Goal: Task Accomplishment & Management: Complete application form

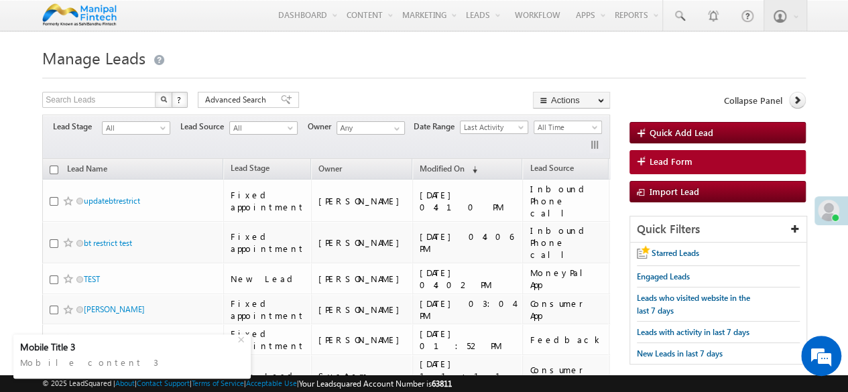
click at [617, 55] on h1 "Manage Leads" at bounding box center [423, 57] width 763 height 26
click at [401, 78] on div at bounding box center [423, 74] width 763 height 9
click at [663, 157] on span "Lead Form" at bounding box center [670, 161] width 43 height 12
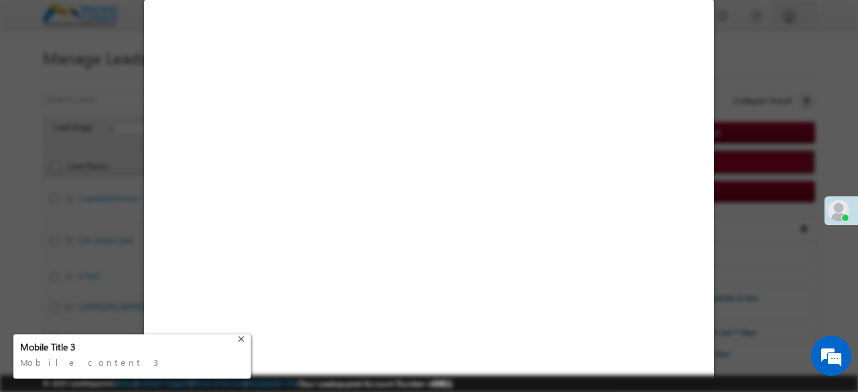
select select "Open"
select select "Prospecting"
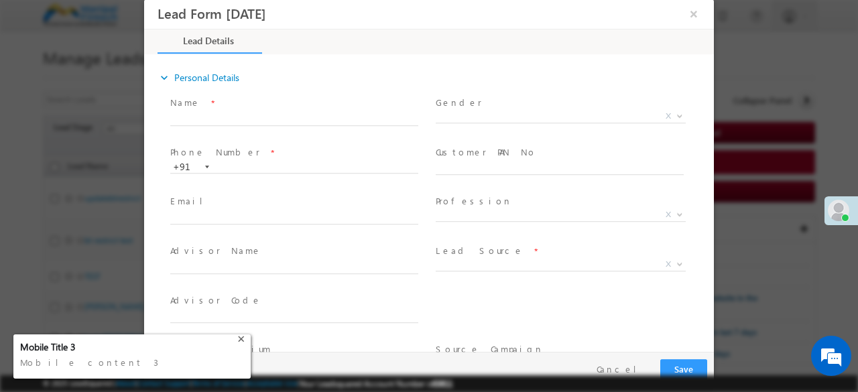
click at [243, 338] on div "+" at bounding box center [243, 338] width 16 height 16
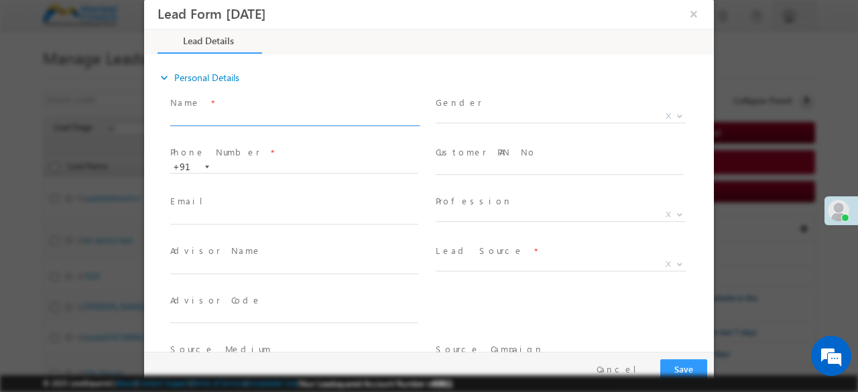
click at [311, 117] on input "text" at bounding box center [294, 119] width 248 height 13
type input "[DATE] 6:08 PM"
click at [311, 117] on input "text" at bounding box center [294, 119] width 248 height 13
type input "digital"
type input "0"
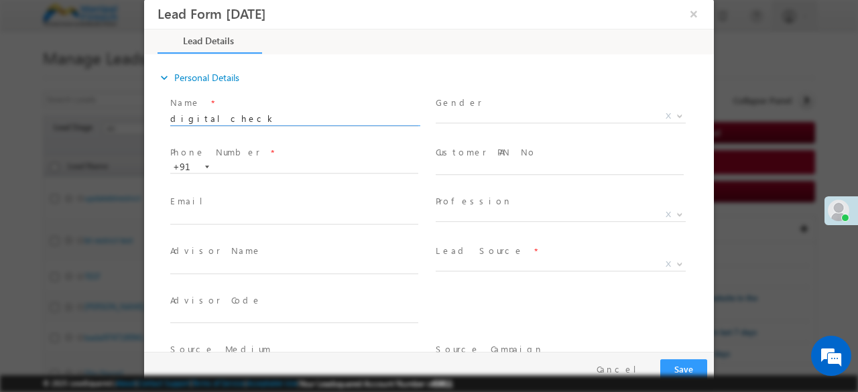
type input "digitalcheck"
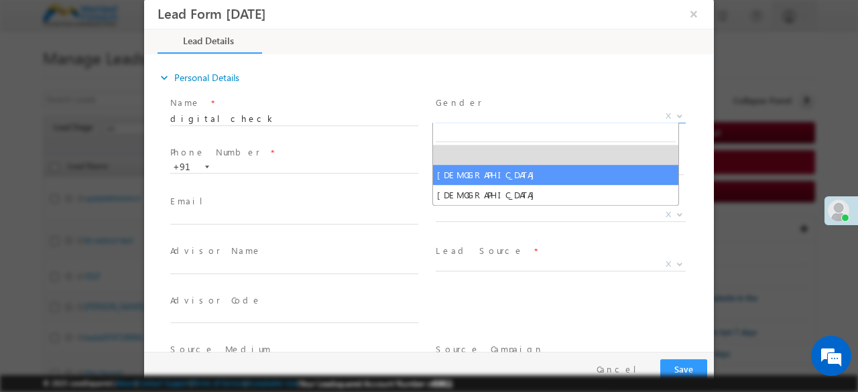
select select "[DEMOGRAPHIC_DATA]"
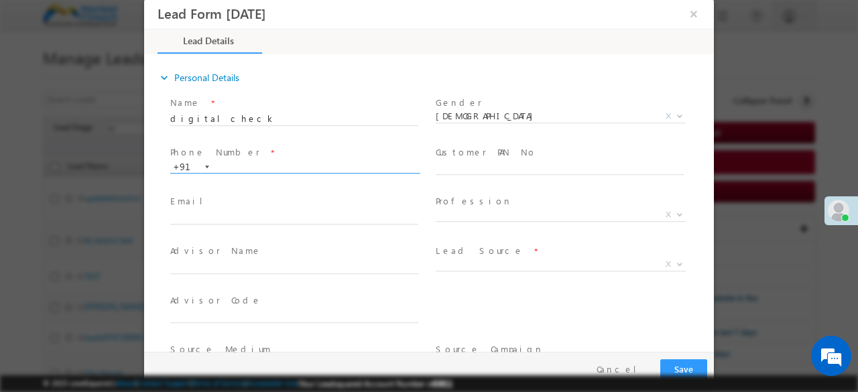
paste input "7102660130"
type input "7102660130"
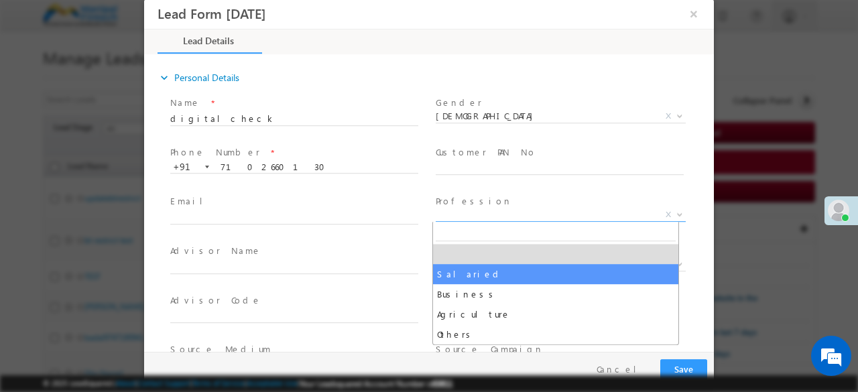
select select "Salaried"
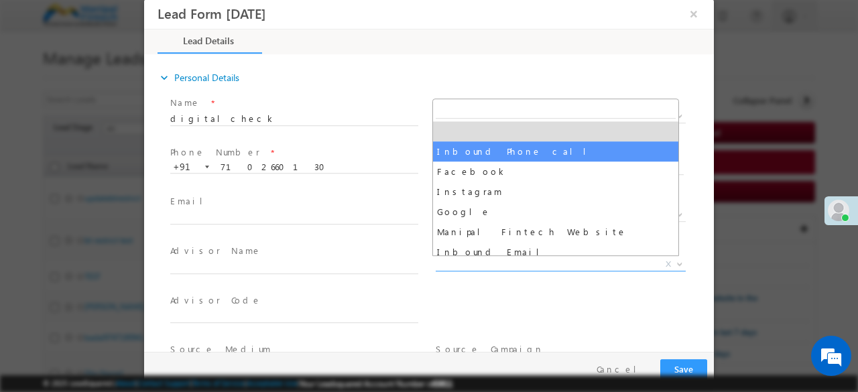
select select "Inbound Phone call"
type input "digitalcheck- Inbound Phone call"
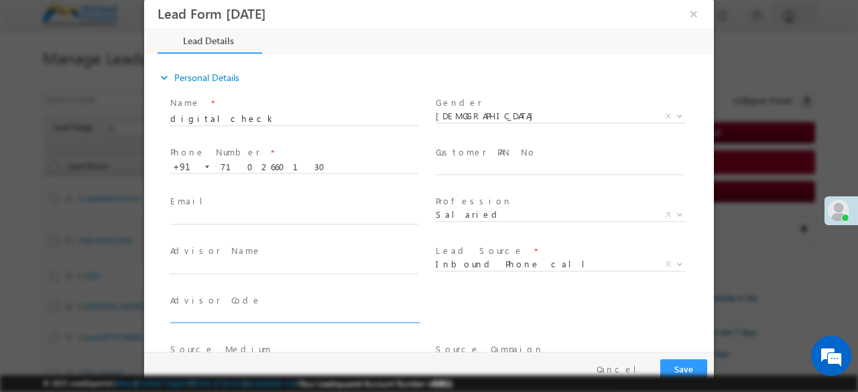
scroll to position [161, 0]
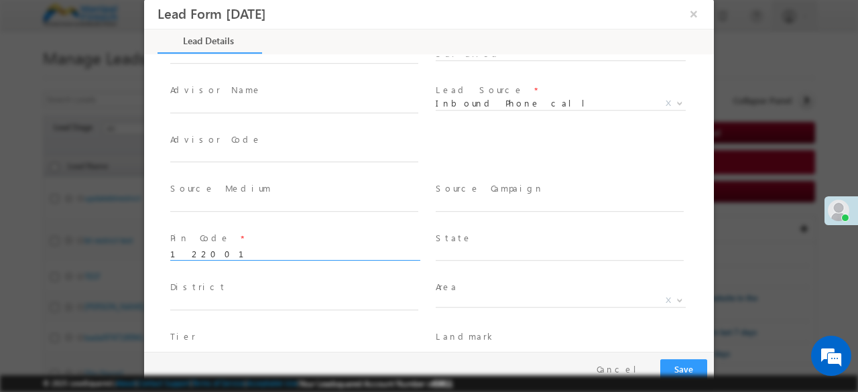
type input "122001"
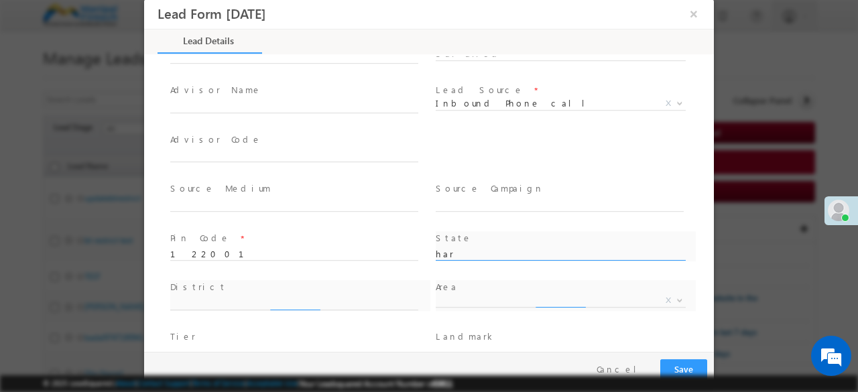
type input "Haryana"
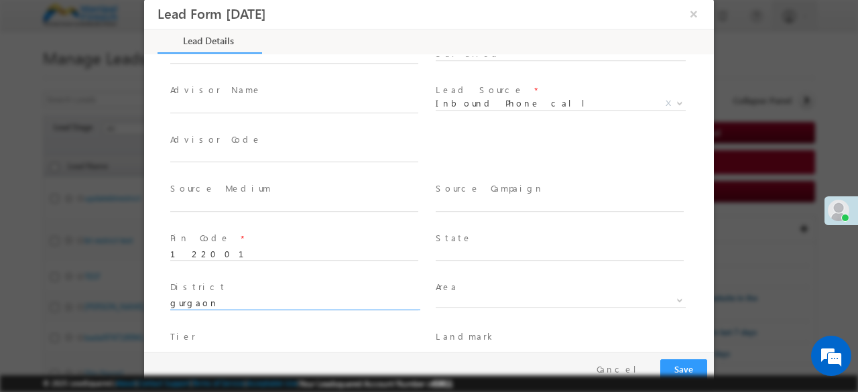
type input "gurgaon"
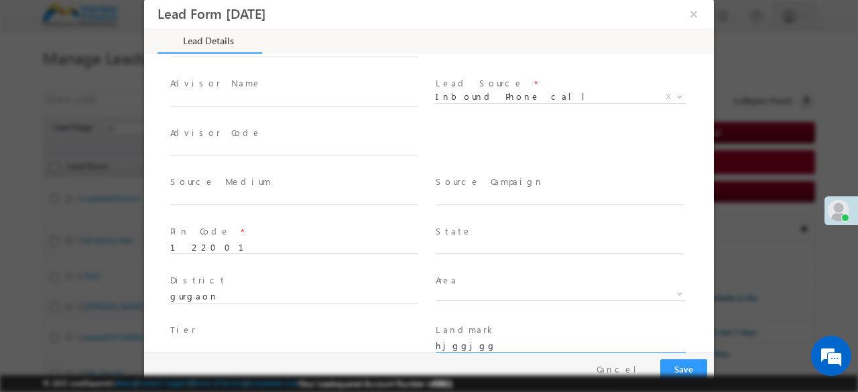
type input "hjggjgg"
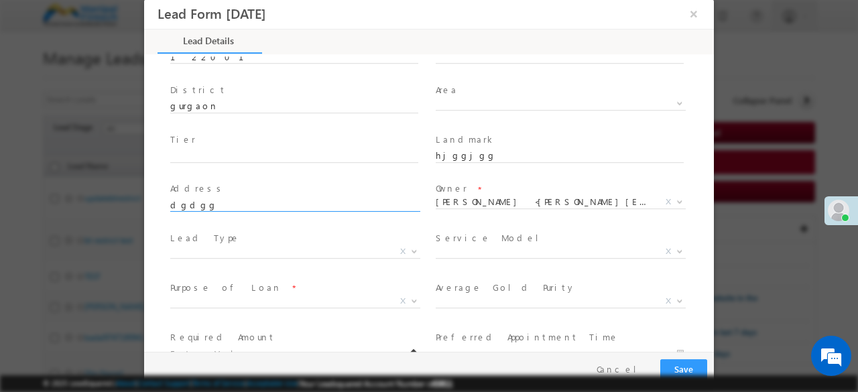
type input "dgdgg"
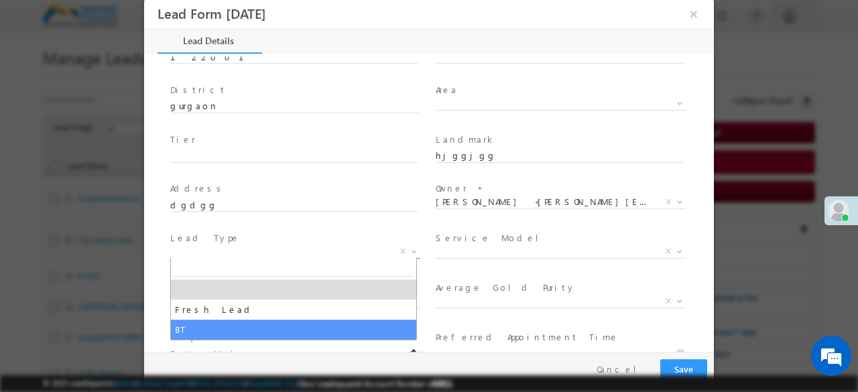
select select "BT"
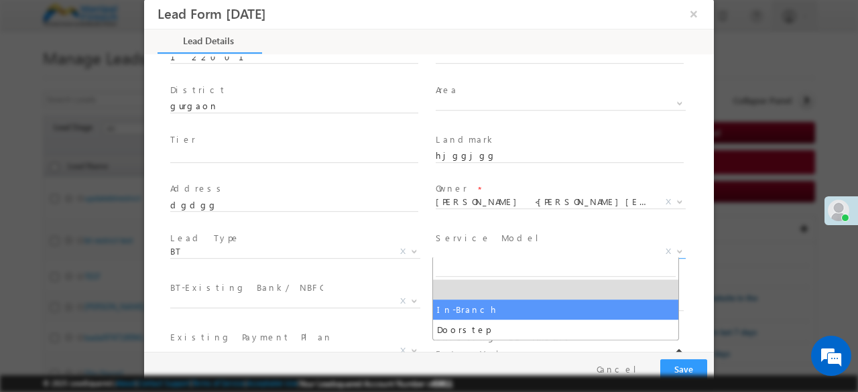
select select "In-Branch"
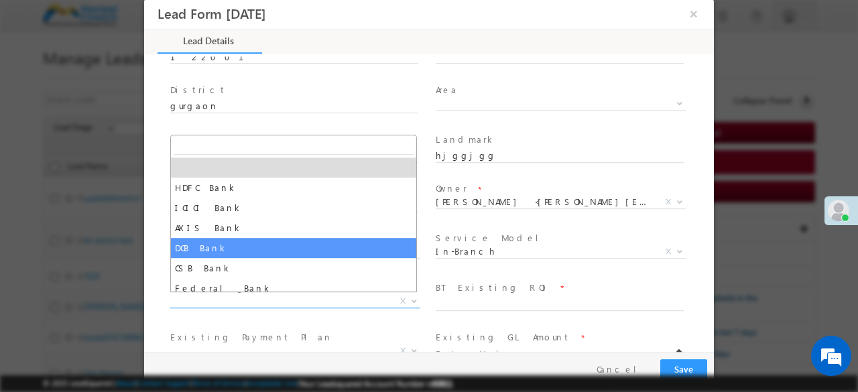
select select "DCB Bank"
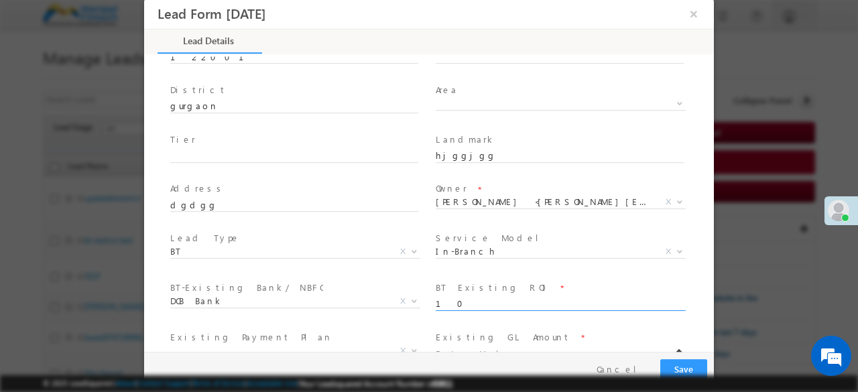
type input "10"
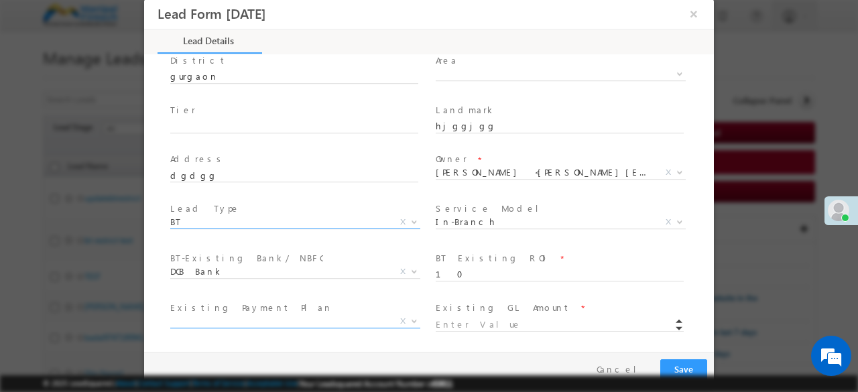
scroll to position [389, 0]
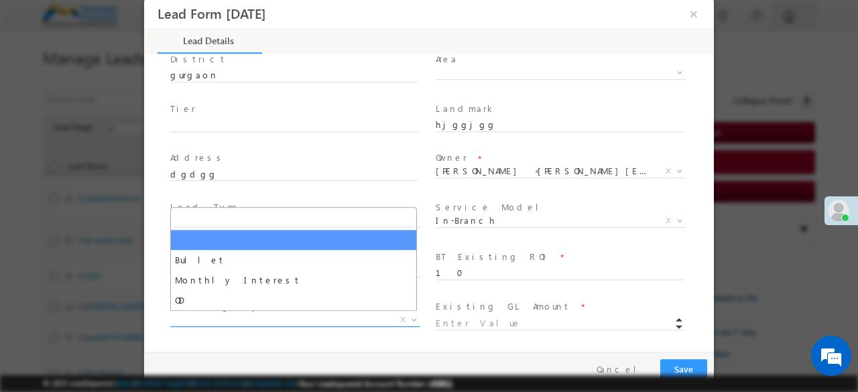
click at [302, 318] on span "X" at bounding box center [295, 320] width 250 height 13
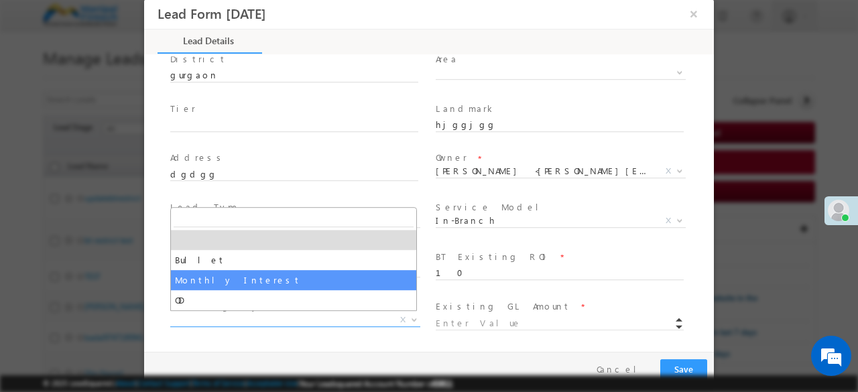
select select "Monthly Interest"
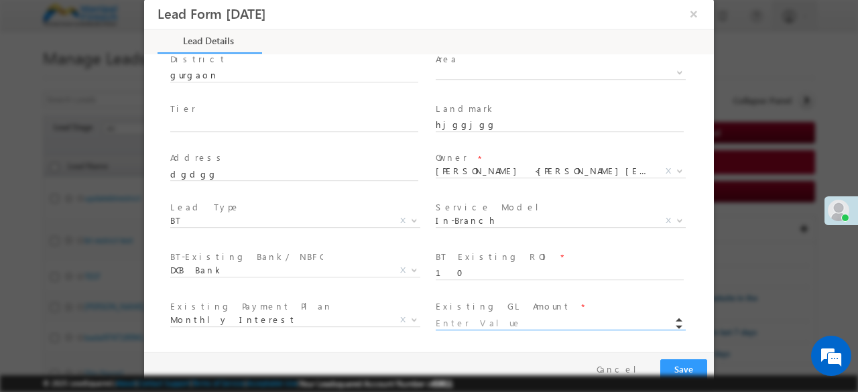
click at [505, 327] on input at bounding box center [560, 323] width 248 height 13
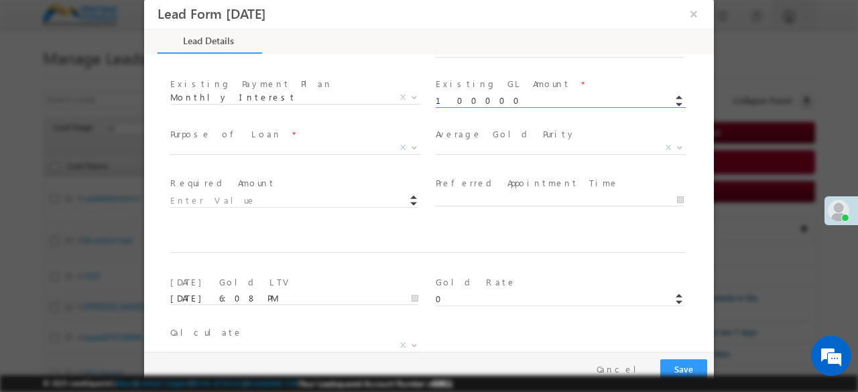
scroll to position [620, 0]
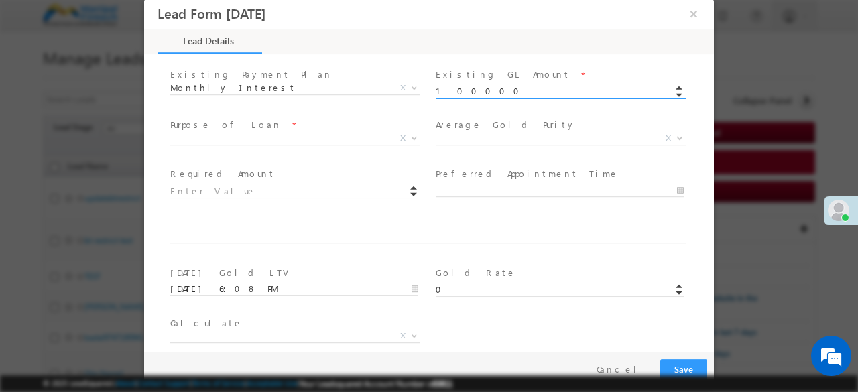
type input "100000.00"
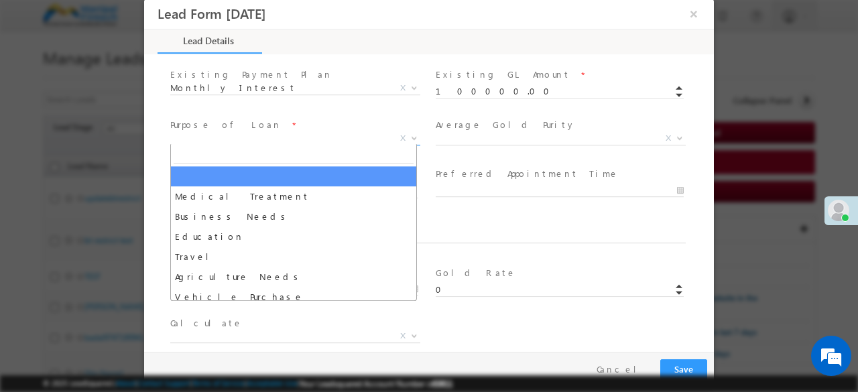
click at [241, 141] on span "X" at bounding box center [295, 138] width 250 height 13
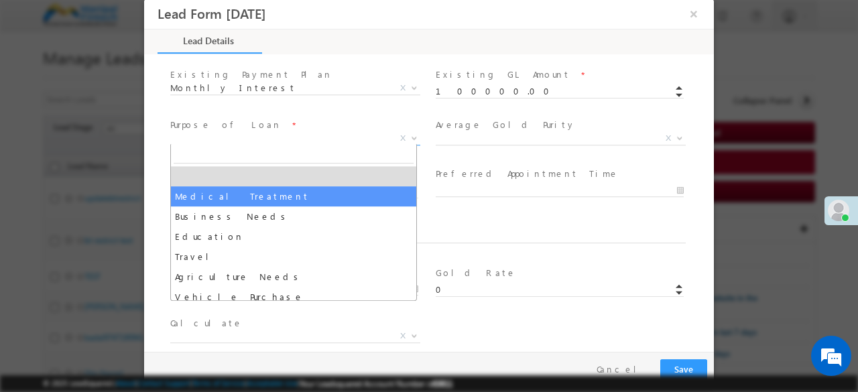
select select "Medical Treatment"
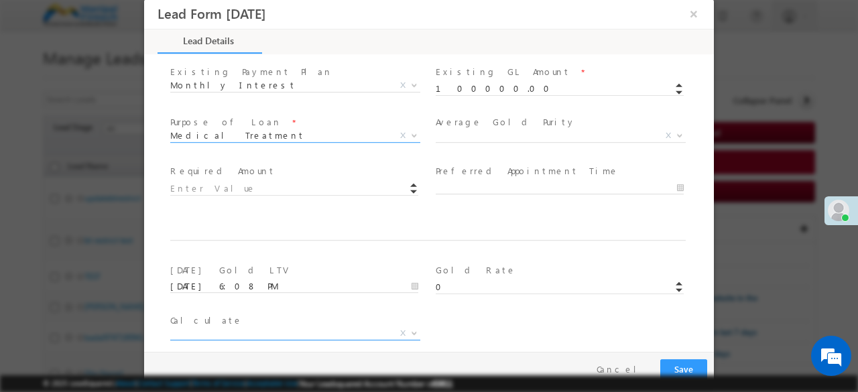
scroll to position [622, 0]
click at [251, 186] on input at bounding box center [294, 190] width 248 height 13
type input "100000.00"
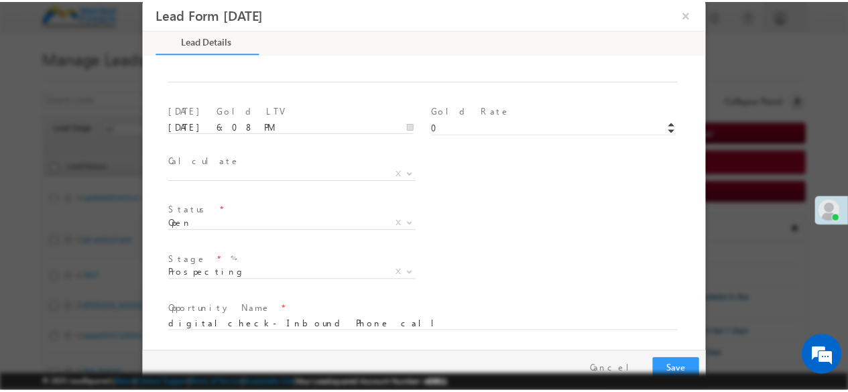
scroll to position [832, 0]
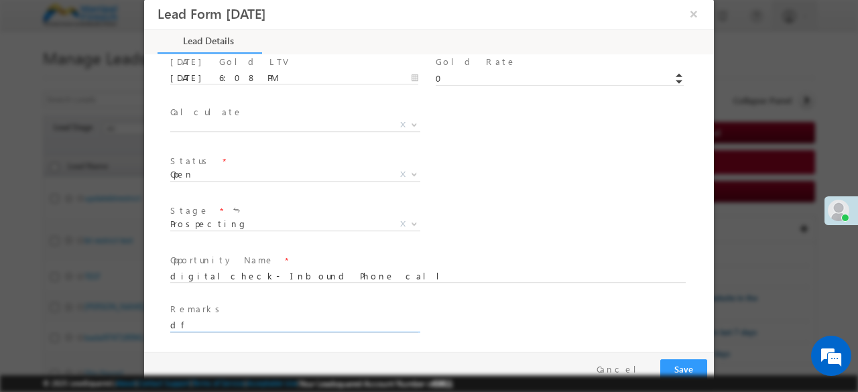
click at [202, 322] on input "df" at bounding box center [294, 325] width 248 height 13
type input "dfdsf"
click at [660, 359] on button "Save" at bounding box center [683, 369] width 47 height 21
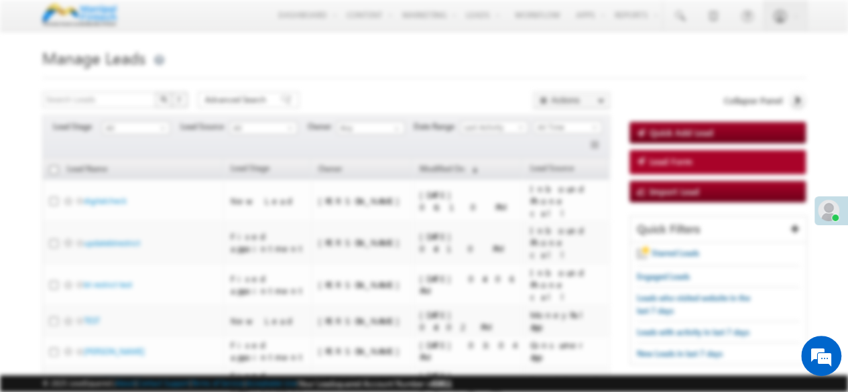
click at [689, 19] on div at bounding box center [424, 192] width 570 height 389
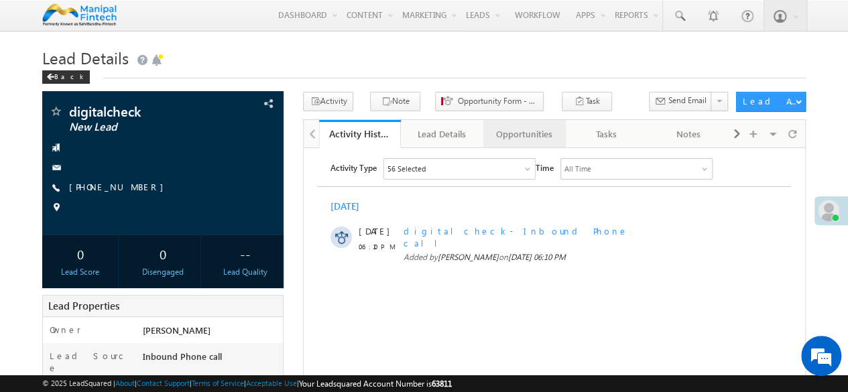
click at [507, 132] on div "Opportunities" at bounding box center [524, 134] width 60 height 16
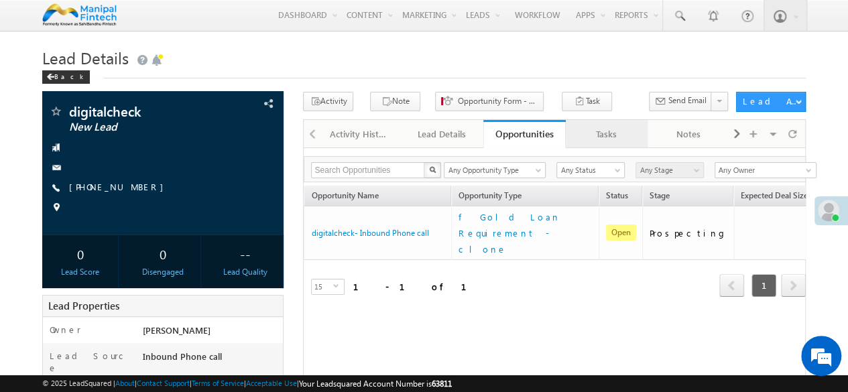
click at [602, 143] on link "Tasks" at bounding box center [607, 134] width 82 height 28
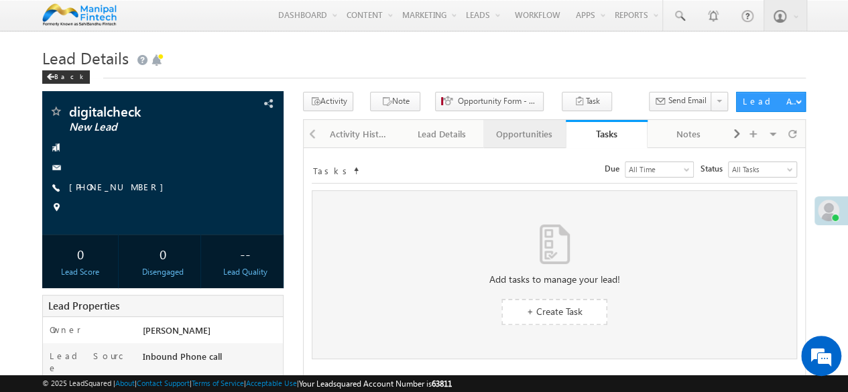
click at [535, 140] on div "Opportunities" at bounding box center [524, 134] width 60 height 16
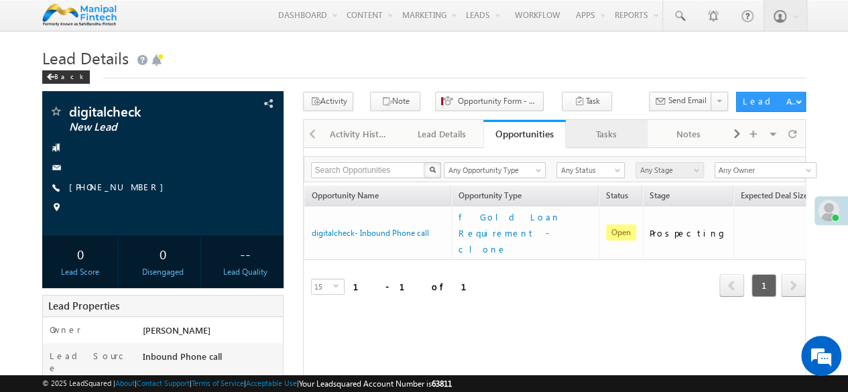
click at [603, 133] on div "Tasks" at bounding box center [606, 134] width 60 height 16
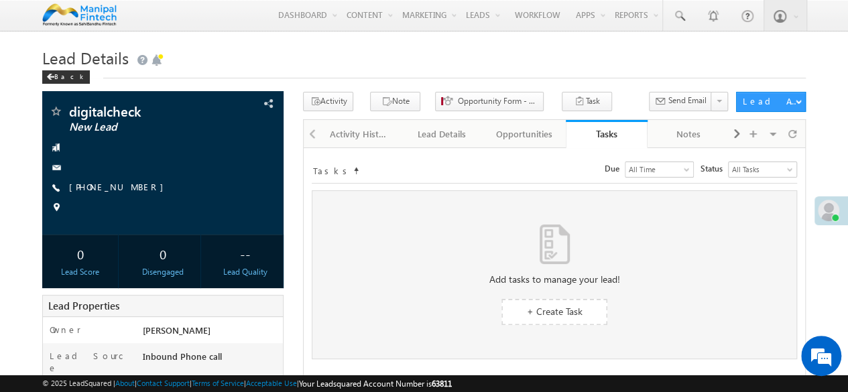
click at [446, 64] on h1 "Lead Details" at bounding box center [423, 57] width 763 height 26
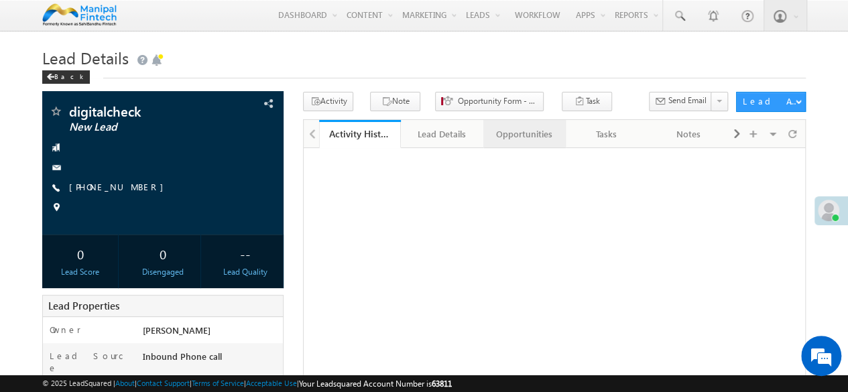
click at [525, 132] on div "Opportunities" at bounding box center [524, 134] width 60 height 16
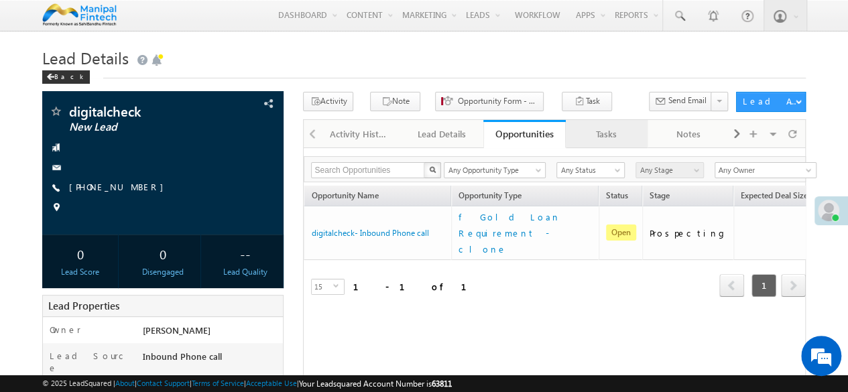
click at [598, 135] on div "Tasks" at bounding box center [606, 134] width 60 height 16
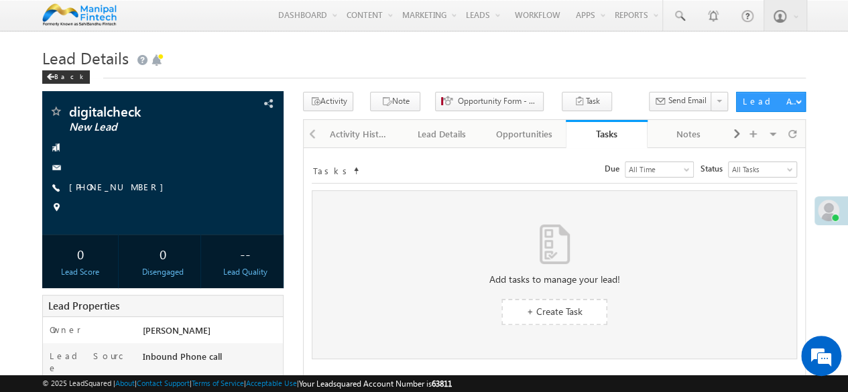
click at [598, 135] on div "Tasks" at bounding box center [607, 133] width 62 height 13
click at [511, 132] on div "Opportunities" at bounding box center [524, 134] width 60 height 16
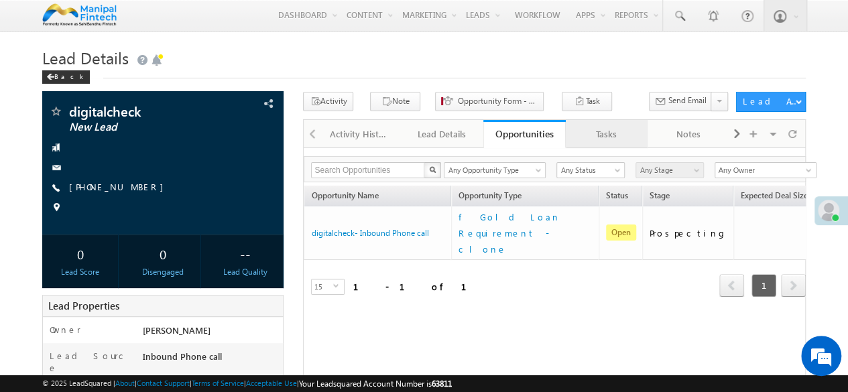
click at [587, 135] on div "Tasks" at bounding box center [606, 134] width 60 height 16
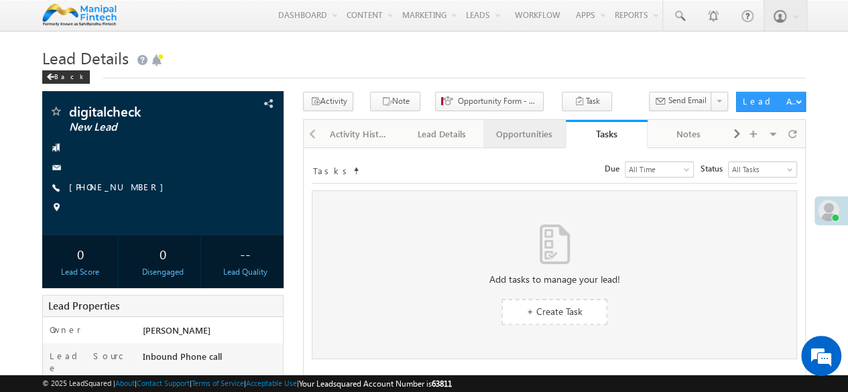
click at [509, 140] on div "Opportunities" at bounding box center [524, 134] width 60 height 16
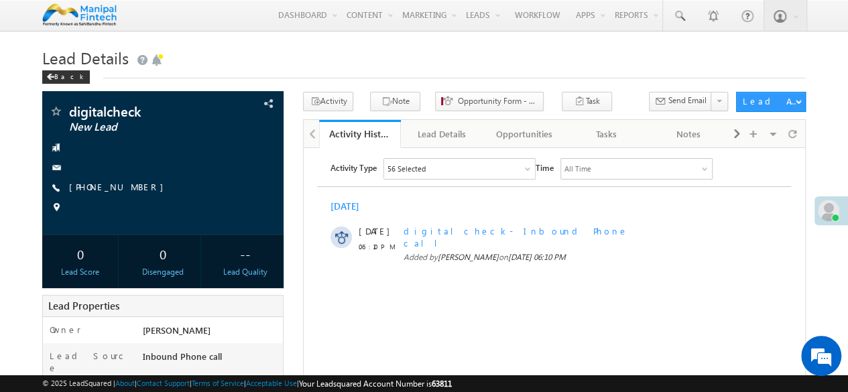
click at [720, 57] on h1 "Lead Details" at bounding box center [423, 57] width 763 height 26
click at [600, 136] on div "Tasks" at bounding box center [606, 134] width 60 height 16
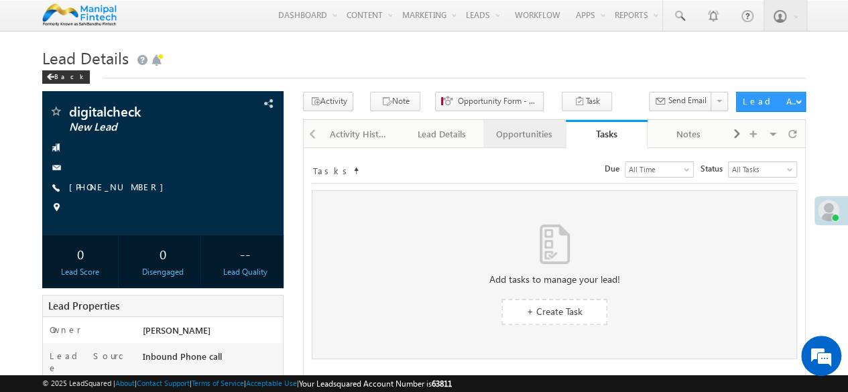
click at [524, 139] on div "Opportunities" at bounding box center [524, 134] width 60 height 16
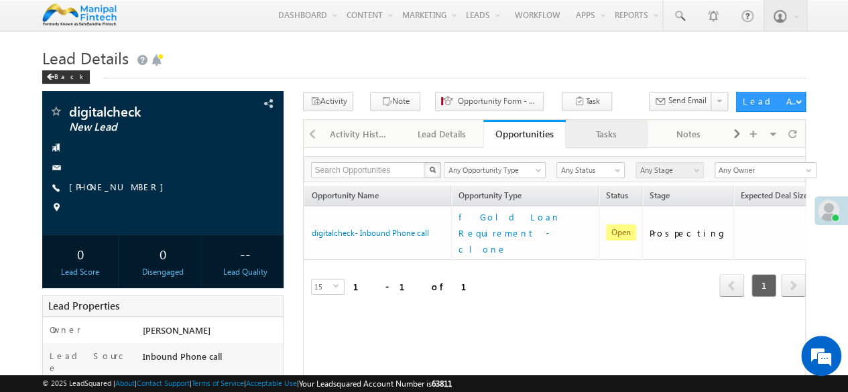
click at [625, 139] on div "Tasks" at bounding box center [606, 134] width 60 height 16
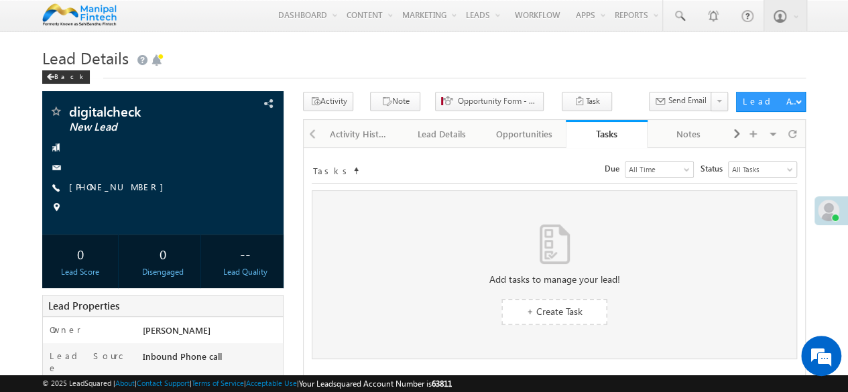
click at [625, 62] on h1 "Lead Details" at bounding box center [423, 57] width 763 height 26
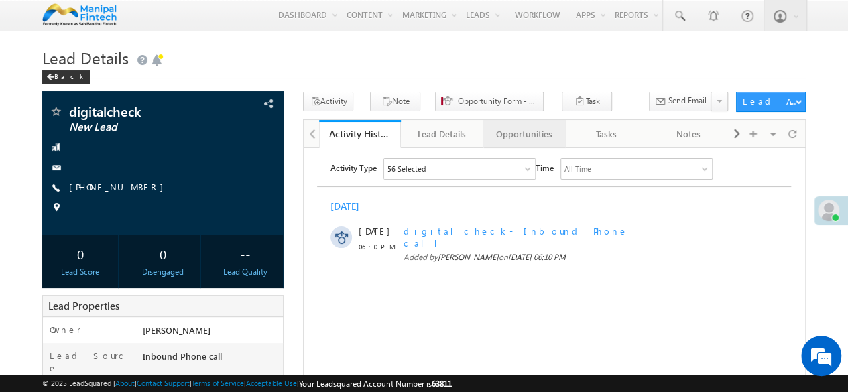
click at [515, 131] on div "Opportunities" at bounding box center [524, 134] width 60 height 16
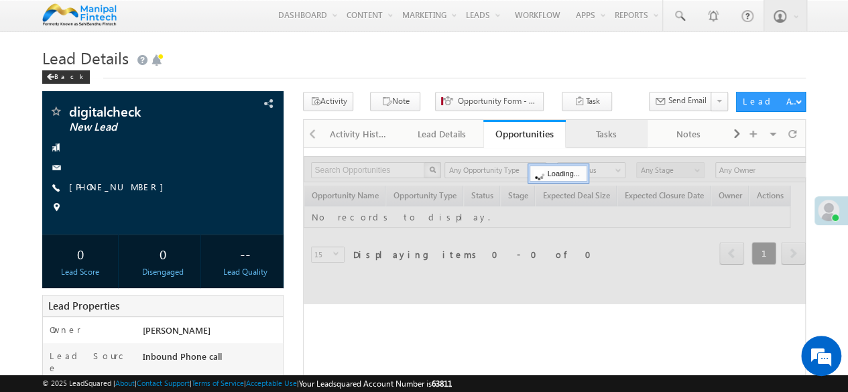
click at [612, 128] on div "Tasks" at bounding box center [606, 134] width 60 height 16
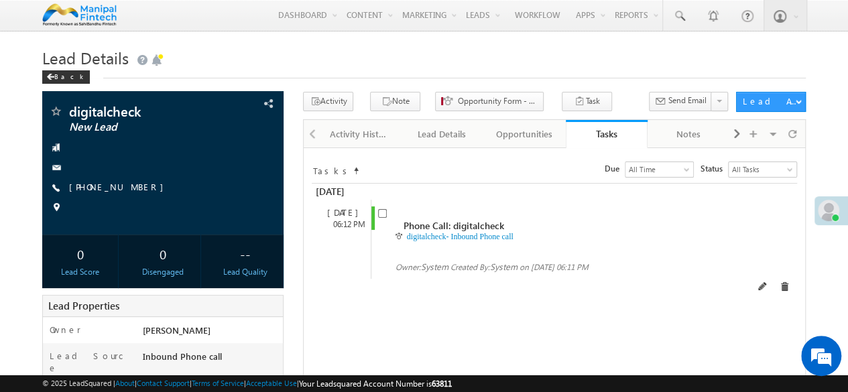
click at [379, 230] on div "digitalcheck- Inbound Phone call" at bounding box center [556, 236] width 356 height 12
click at [379, 218] on input "checkbox" at bounding box center [382, 213] width 9 height 9
checkbox input "false"
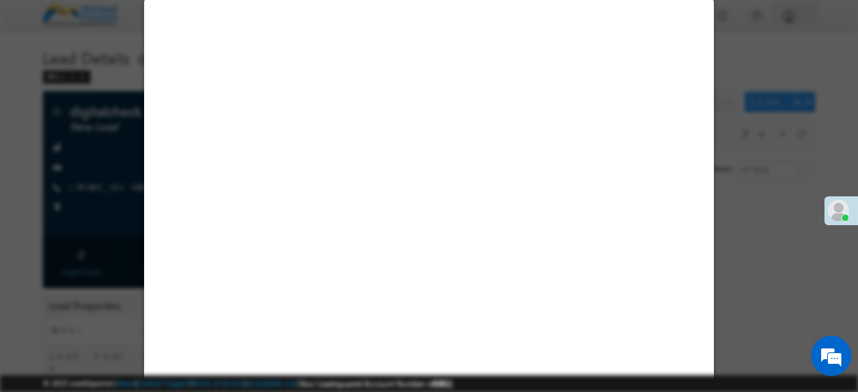
select select "[DEMOGRAPHIC_DATA]"
select select "Salaried"
select select "Inbound Phone call"
select select "BT"
select select "In-Branch"
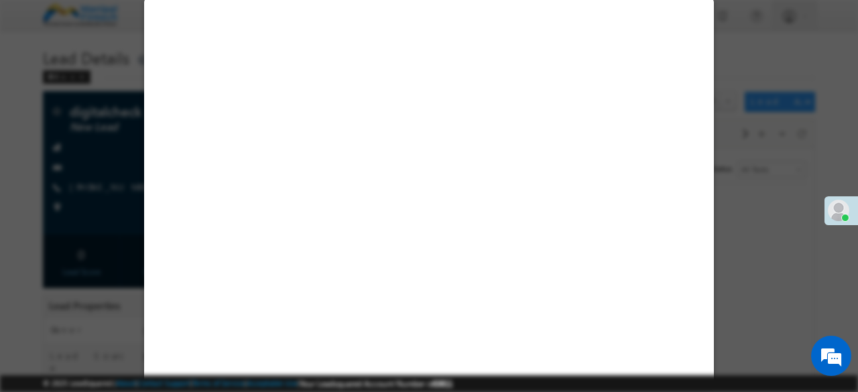
select select "DCB Bank"
select select "Monthly Interest"
select select "Medical Treatment"
select select "Open"
select select "Fresh Lead"
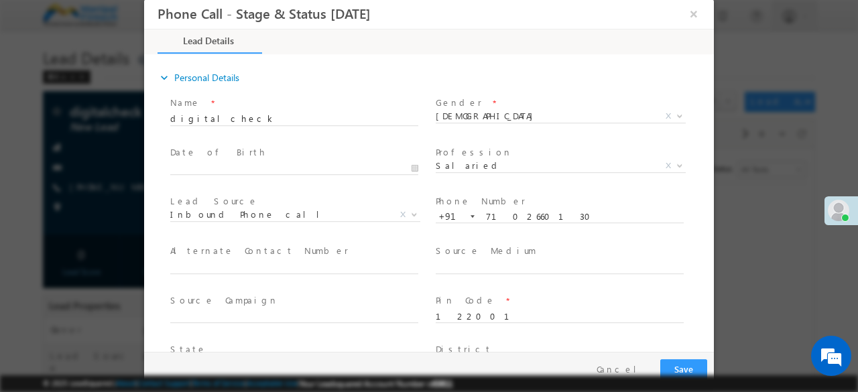
type input "[DATE] 6:12 PM"
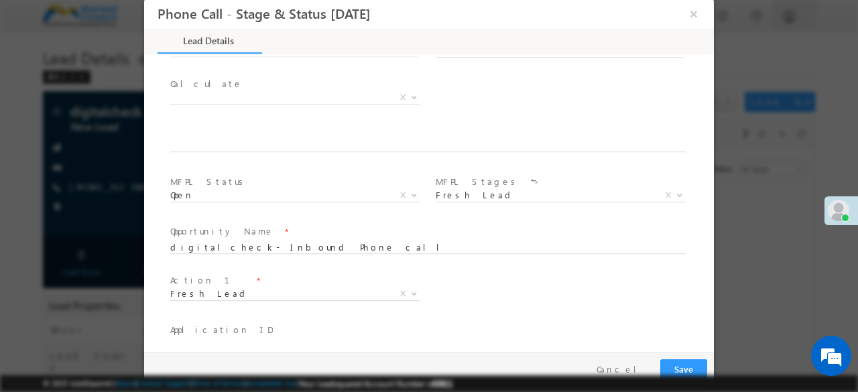
scroll to position [831, 0]
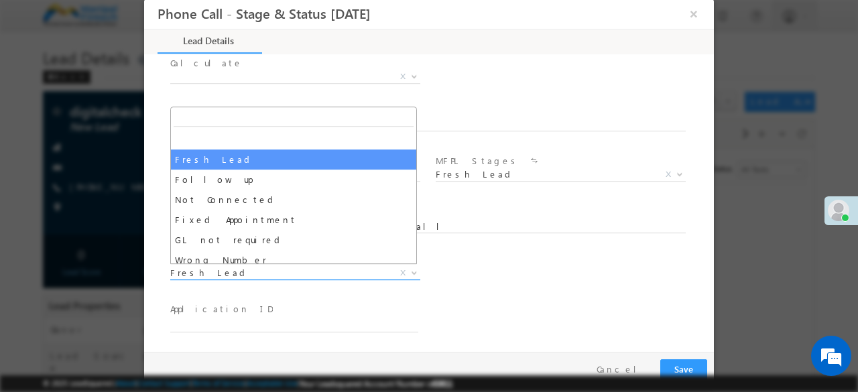
click at [201, 275] on span "Fresh Lead" at bounding box center [279, 273] width 218 height 12
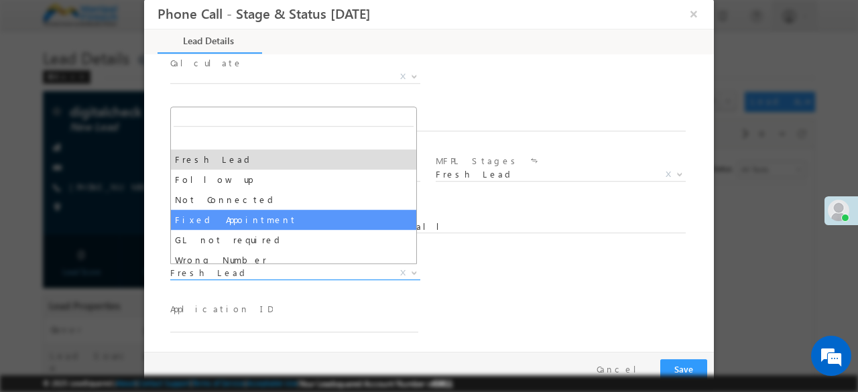
select select "Fixed Appointment"
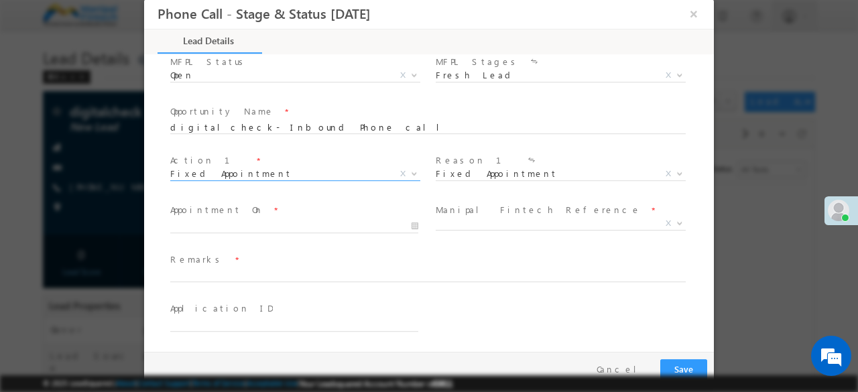
scroll to position [930, 0]
type input "[DATE] 6:13 PM"
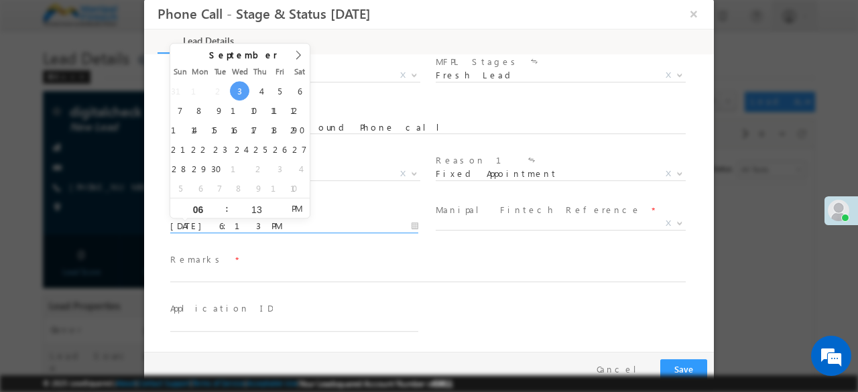
click at [253, 220] on input "[DATE] 6:13 PM" at bounding box center [294, 226] width 248 height 13
click at [256, 208] on input "13" at bounding box center [256, 209] width 56 height 9
type input "30"
type input "[DATE] 6:30 PM"
click at [393, 149] on div "Opportunity Name * digitalcheck- Inbound Phone call" at bounding box center [434, 127] width 533 height 50
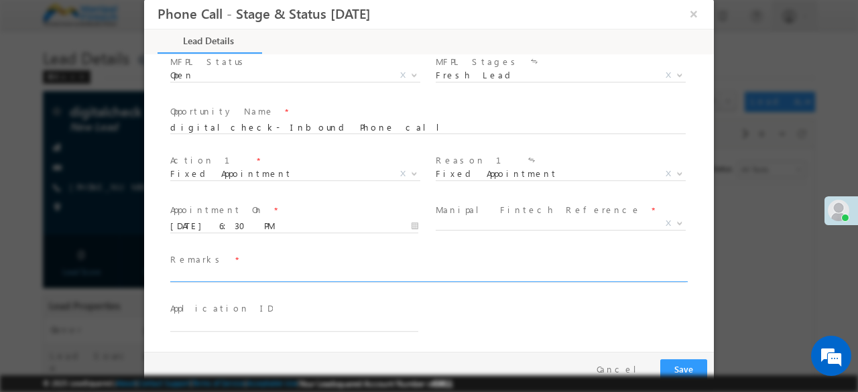
click at [263, 273] on input "text" at bounding box center [427, 275] width 515 height 13
type input "fsdfff"
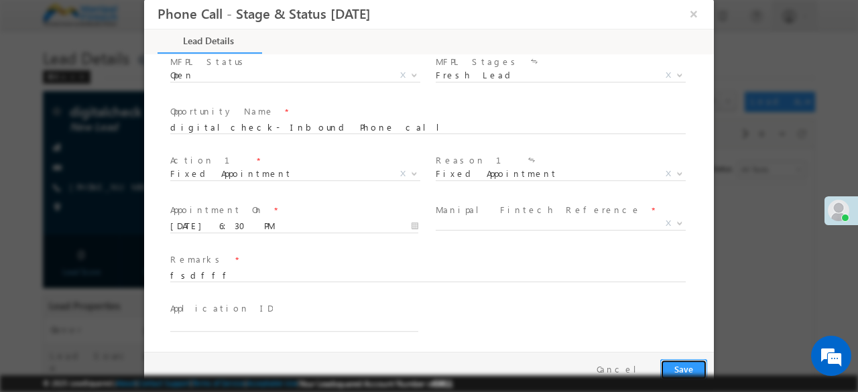
click at [681, 363] on button "Save" at bounding box center [683, 369] width 47 height 21
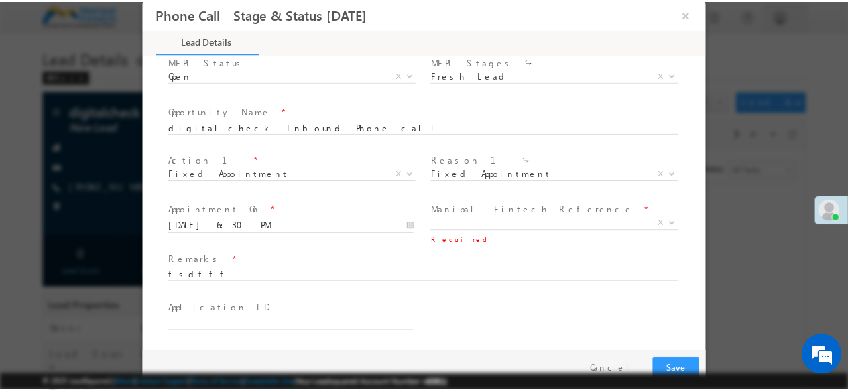
scroll to position [927, 0]
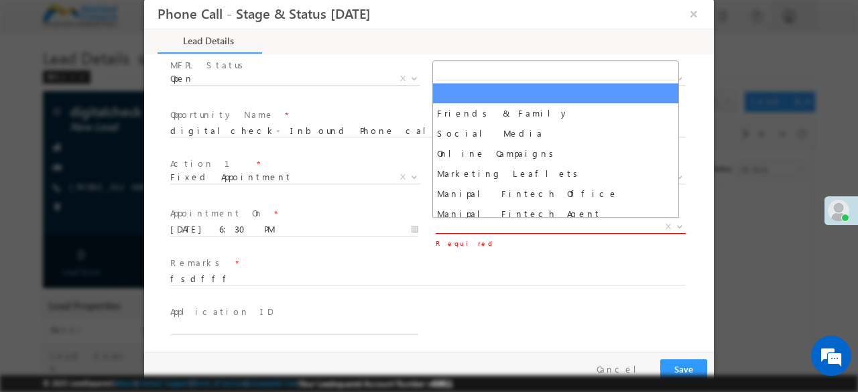
click at [473, 224] on span "X" at bounding box center [561, 226] width 250 height 13
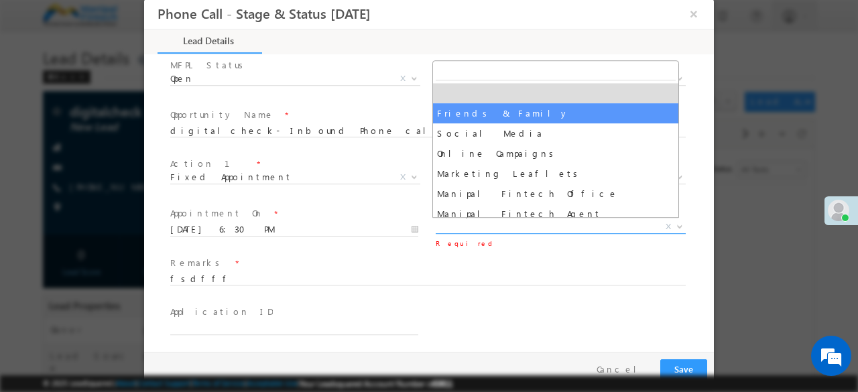
select select "Friends & Family"
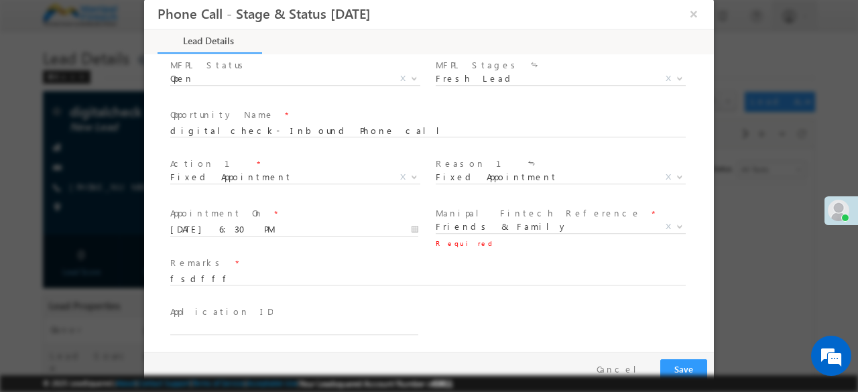
drag, startPoint x: 675, startPoint y: 354, endPoint x: 676, endPoint y: 364, distance: 10.1
click at [676, 364] on div "Pay & Save Save Cancel" at bounding box center [432, 369] width 576 height 35
click at [676, 364] on button "Save" at bounding box center [683, 369] width 47 height 21
